Goal: Task Accomplishment & Management: Manage account settings

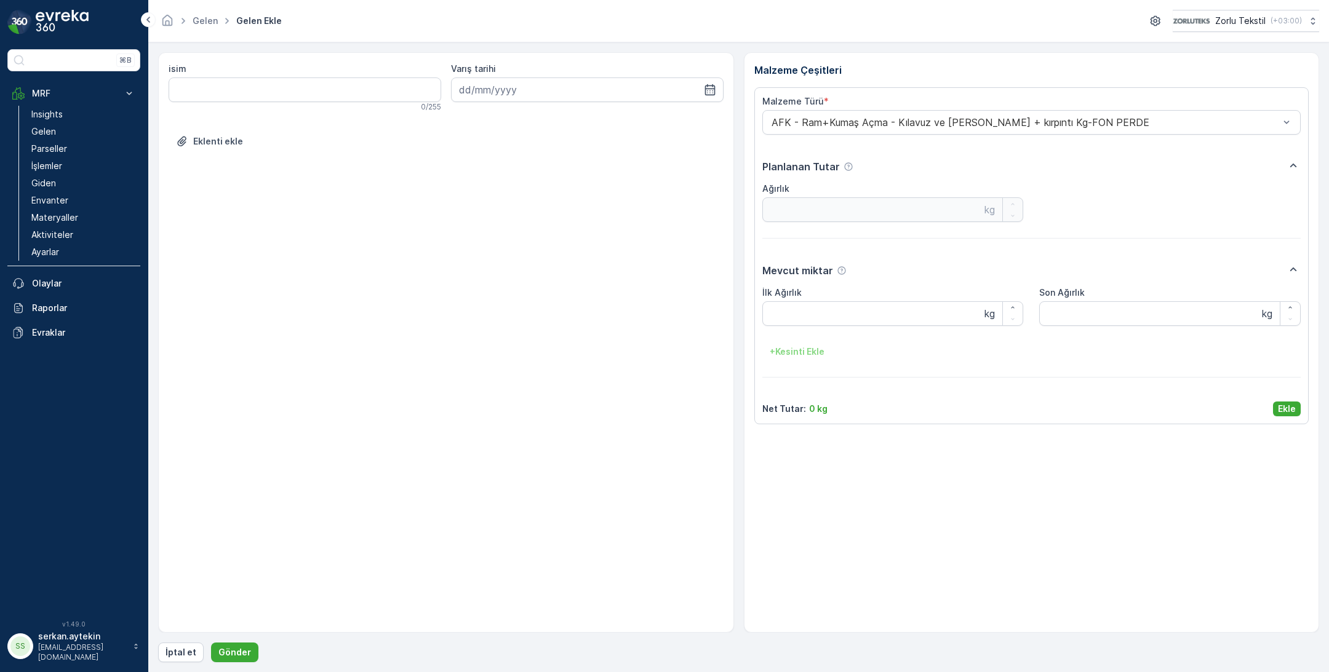
click at [12, 659] on div "SS" at bounding box center [20, 647] width 26 height 26
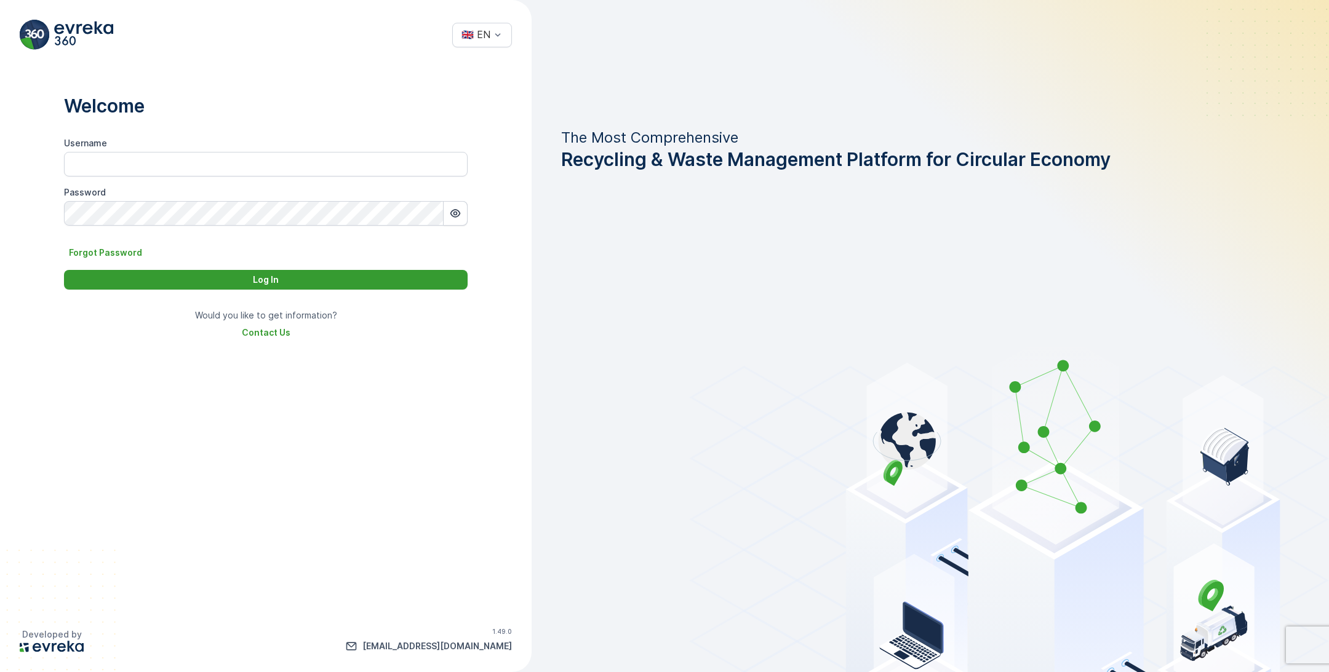
type input "dilara.admin"
click at [278, 272] on button "Log In" at bounding box center [266, 280] width 404 height 20
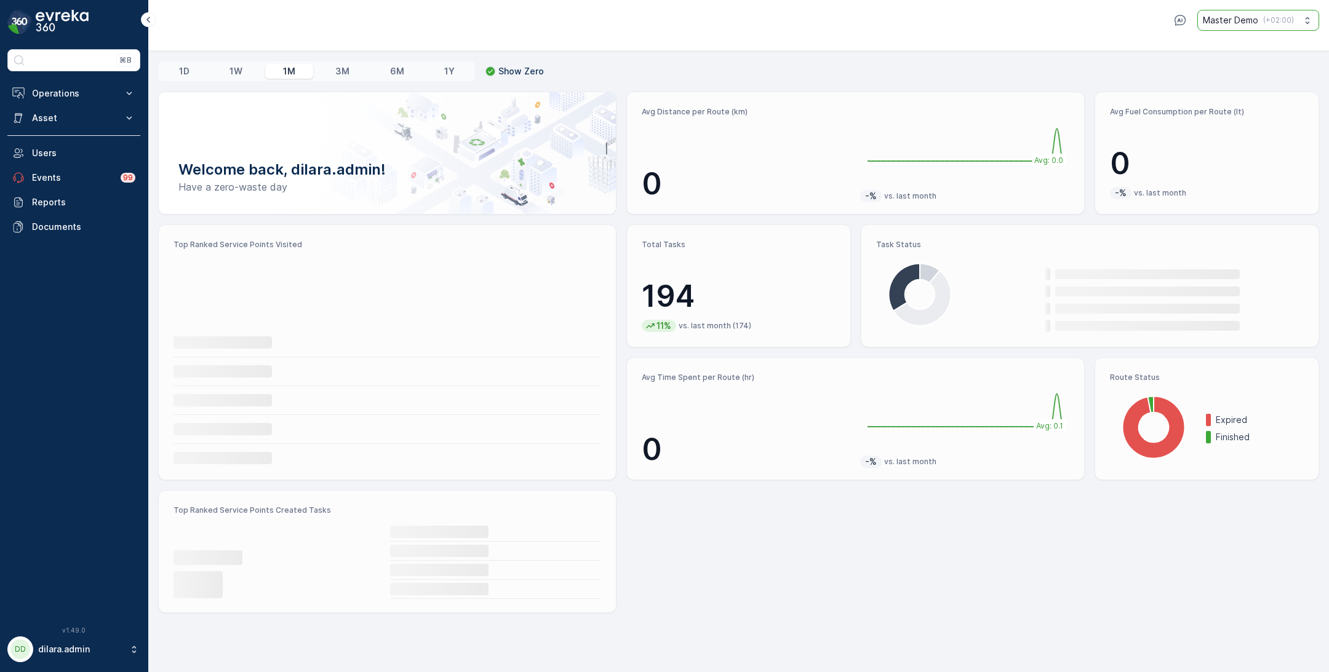
click at [1225, 21] on p "Master Demo" at bounding box center [1230, 20] width 55 height 12
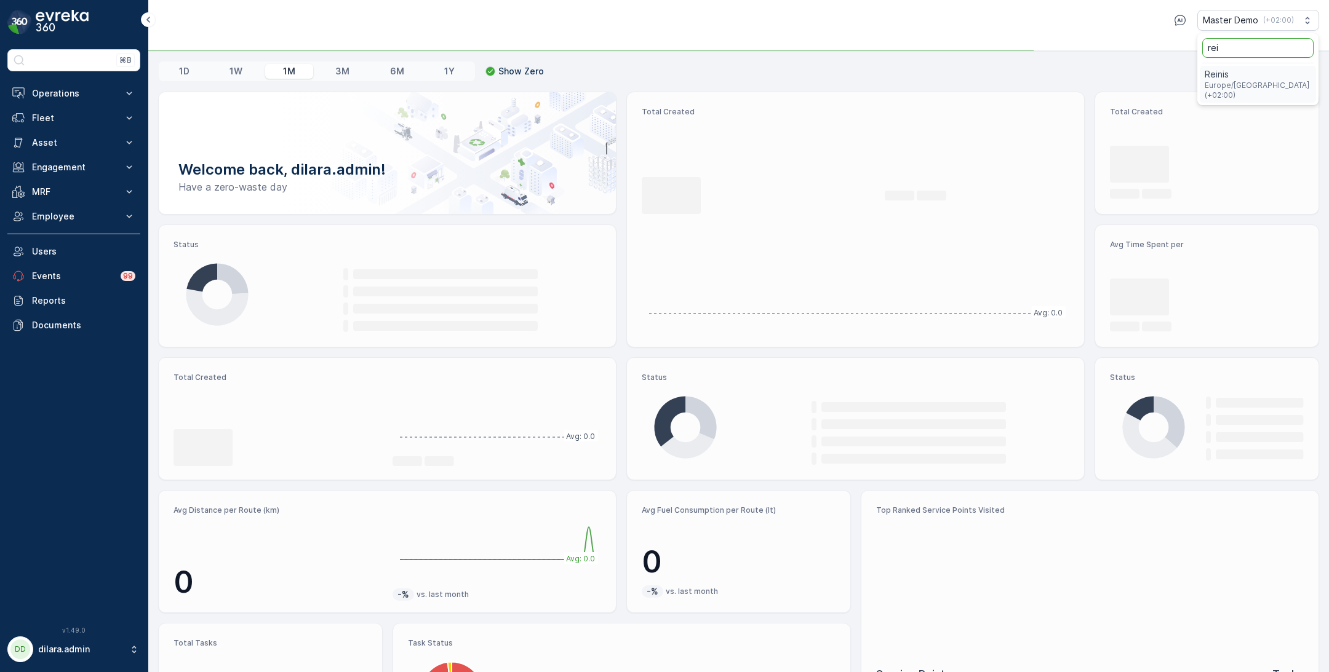
type input "rei"
click at [1232, 74] on span "Reinis" at bounding box center [1258, 74] width 106 height 12
